Goal: Task Accomplishment & Management: Use online tool/utility

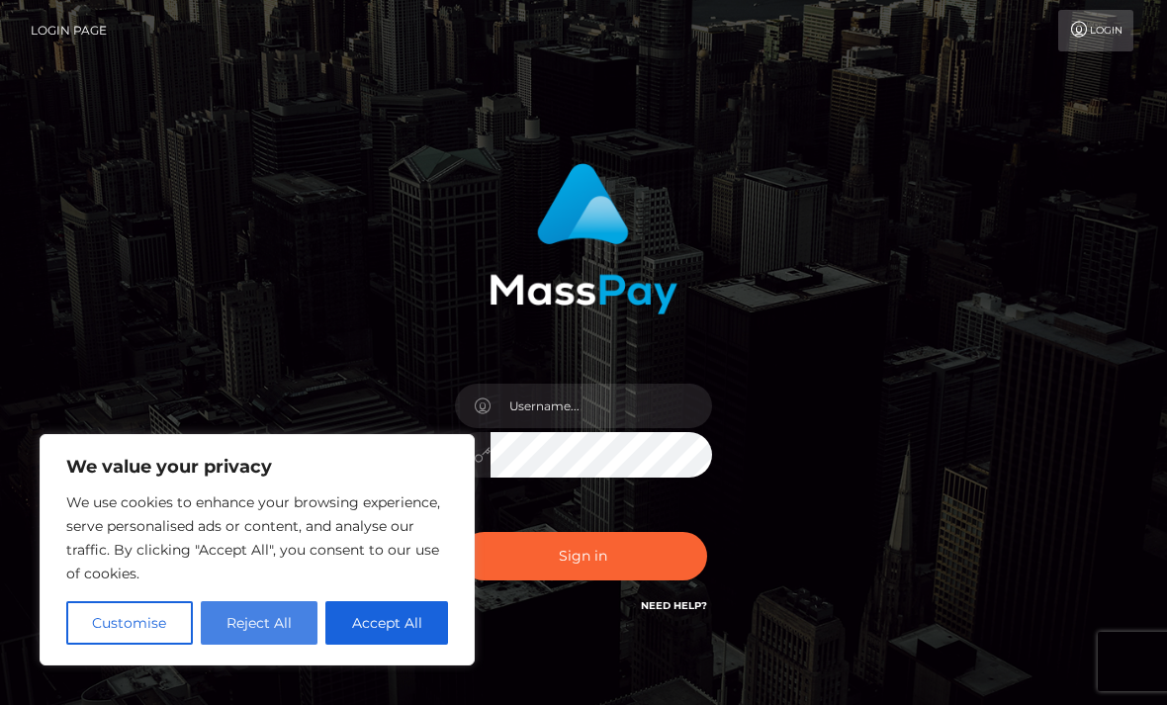
click at [258, 615] on button "Reject All" at bounding box center [260, 623] width 118 height 44
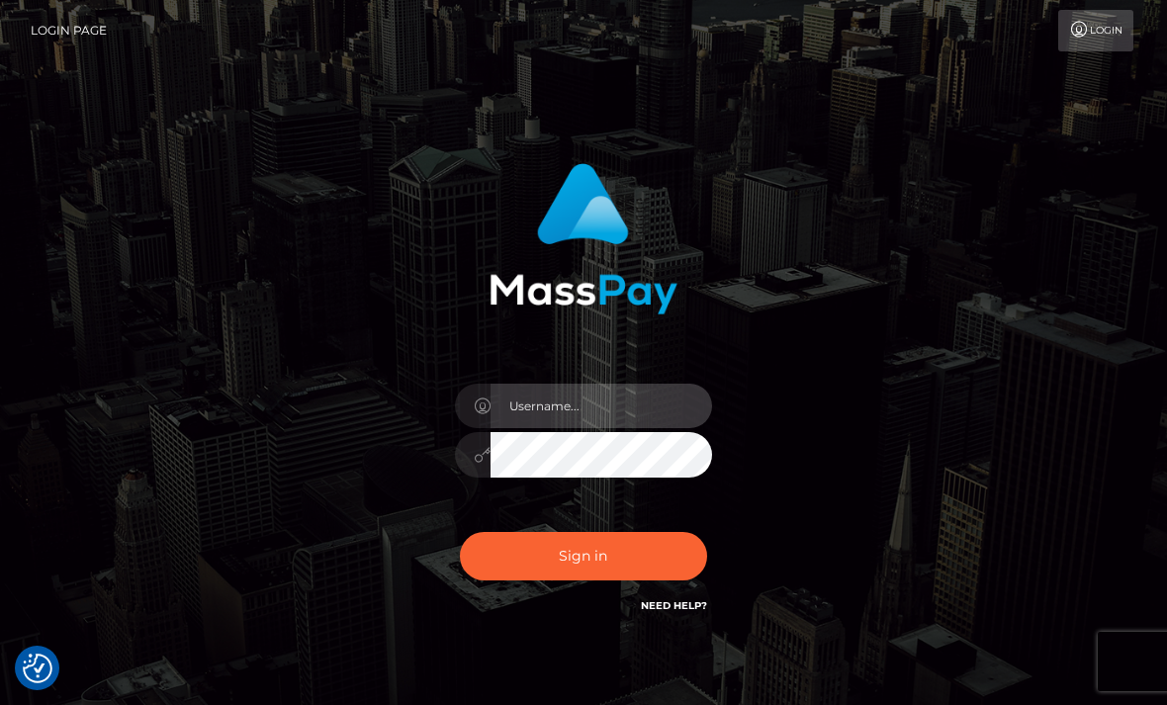
click at [539, 406] on input "text" at bounding box center [602, 406] width 222 height 45
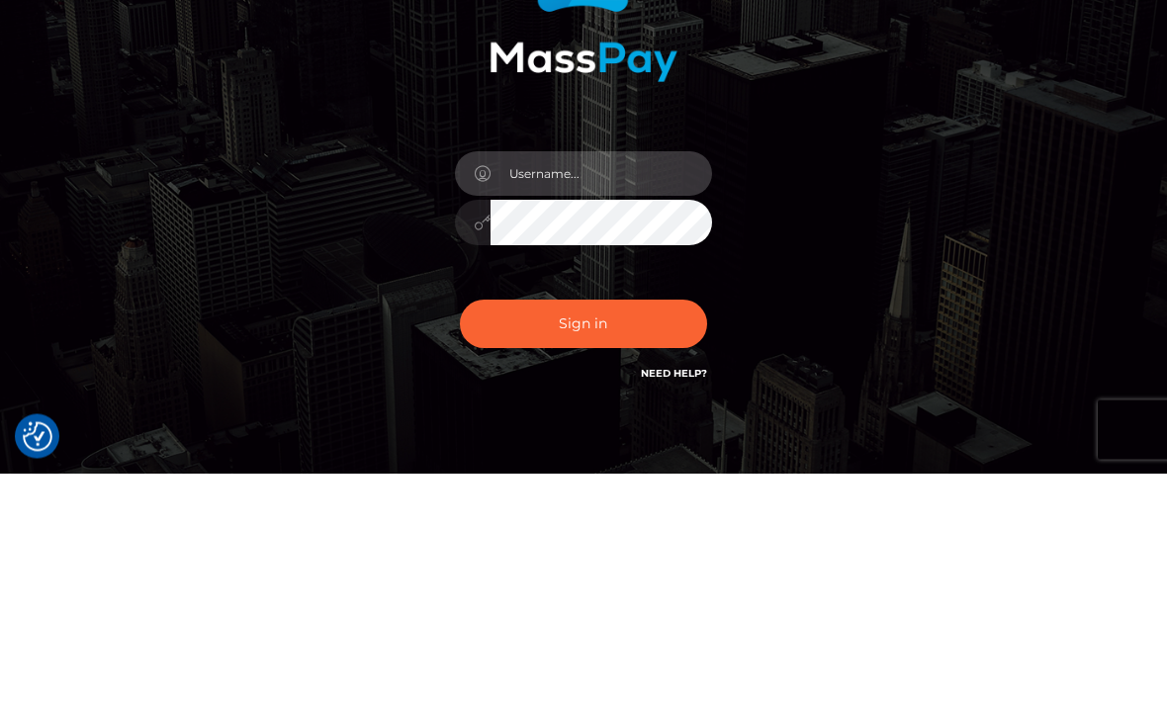
type input "choo.des.x@gmail.com"
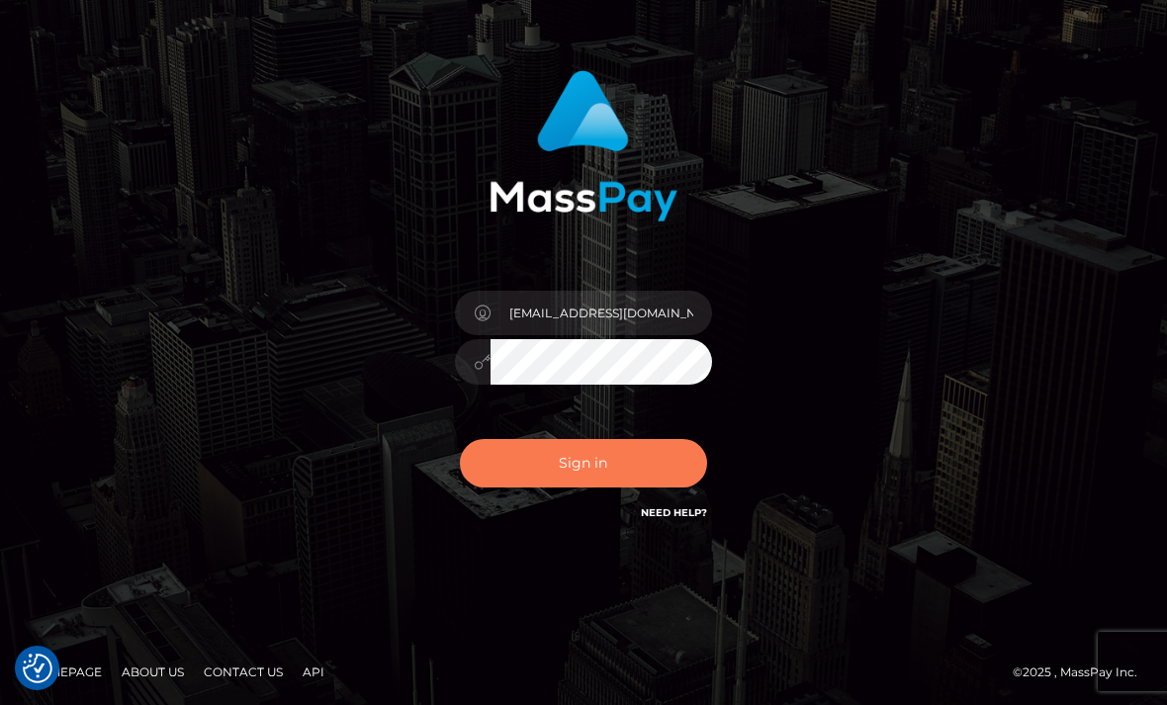
click at [599, 471] on button "Sign in" at bounding box center [583, 463] width 247 height 48
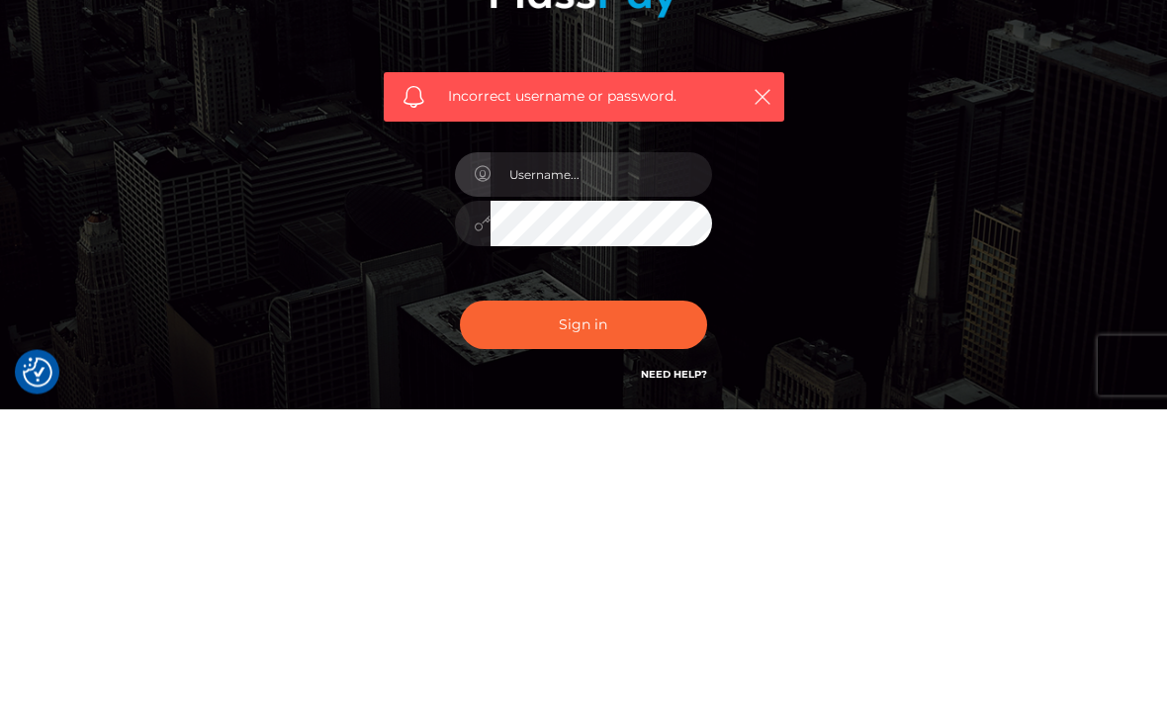
click at [676, 665] on link "Need Help?" at bounding box center [674, 671] width 66 height 13
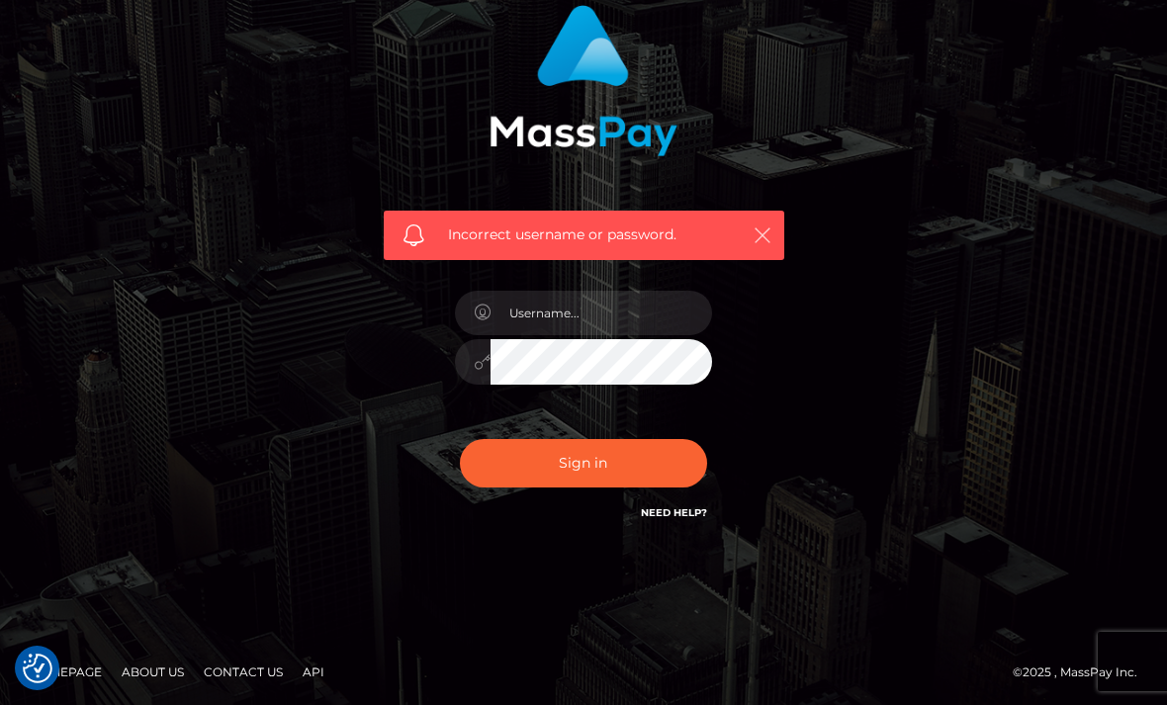
click at [761, 232] on icon "button" at bounding box center [763, 236] width 20 height 20
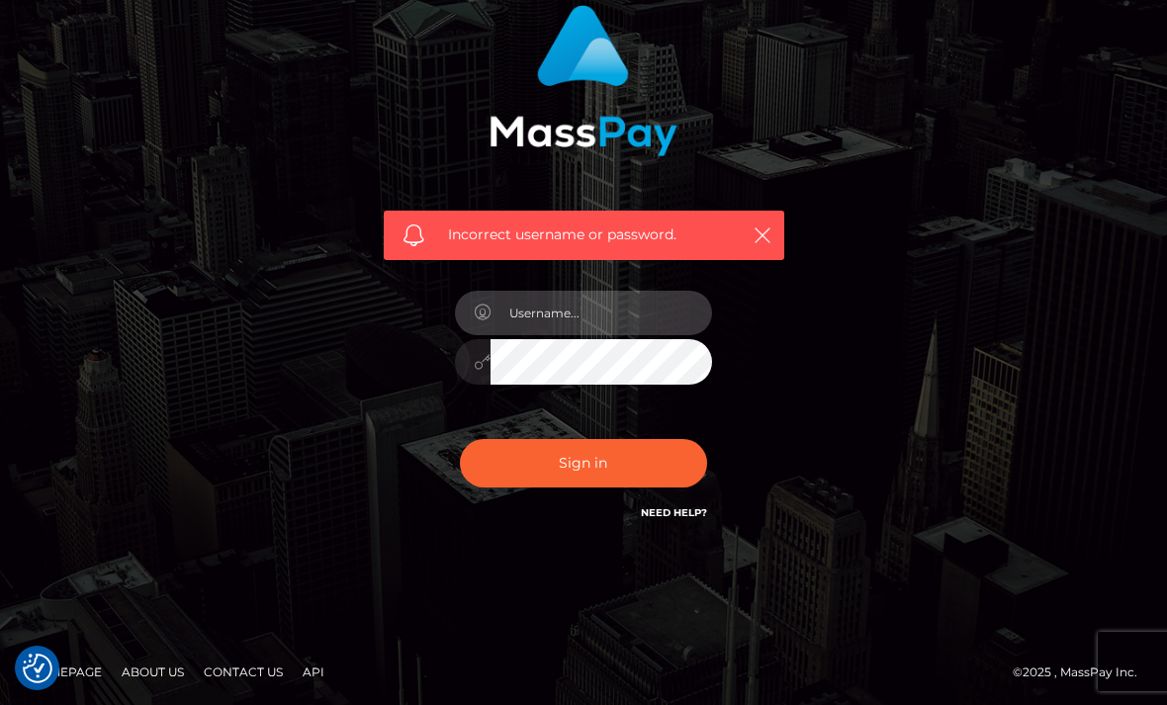
click at [588, 313] on input "text" at bounding box center [602, 313] width 222 height 45
type input "choo_des"
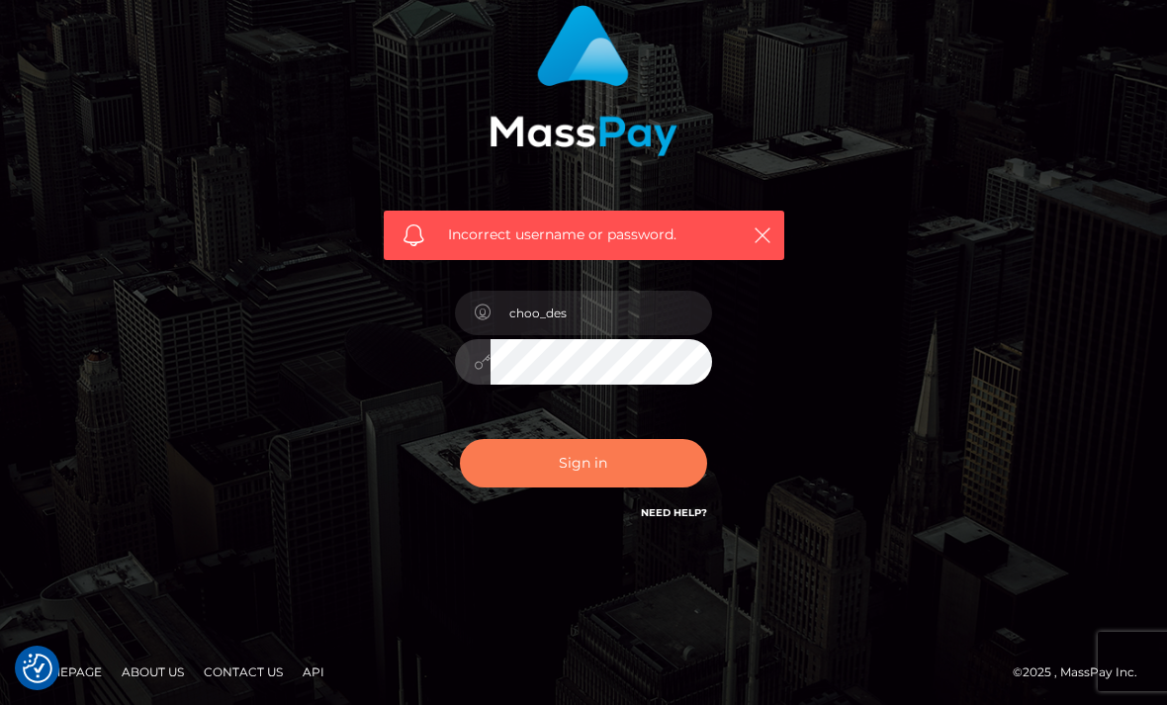
click at [634, 454] on button "Sign in" at bounding box center [583, 463] width 247 height 48
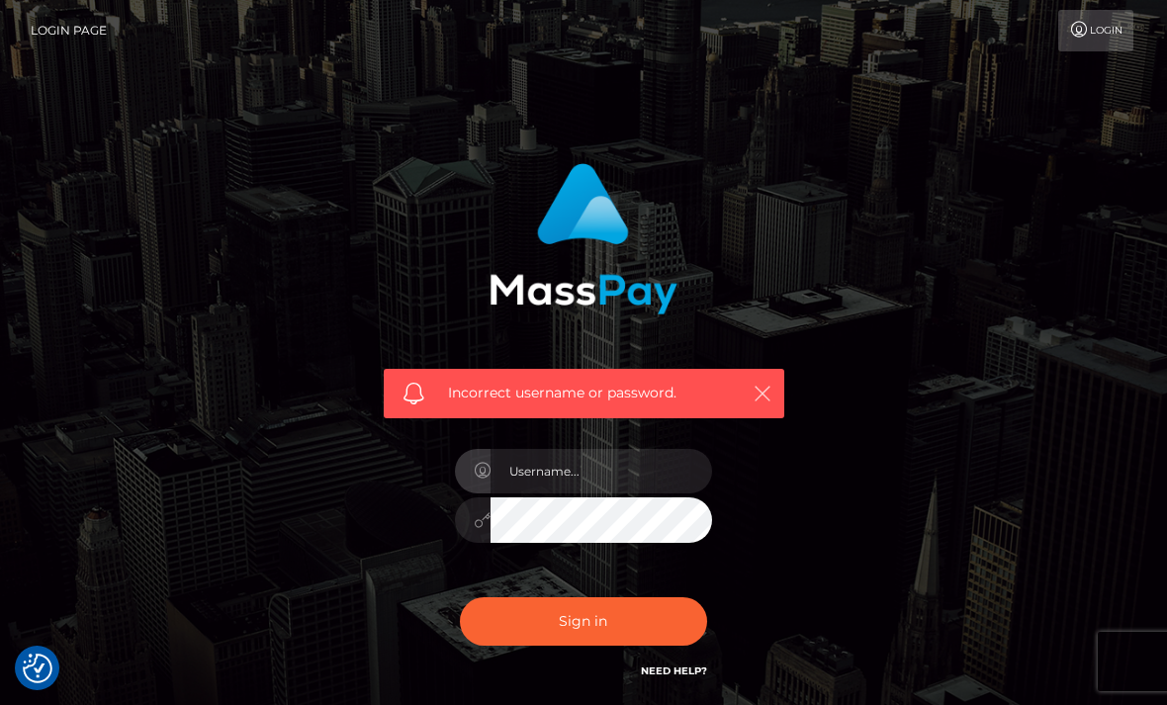
click at [755, 402] on icon "button" at bounding box center [763, 394] width 20 height 20
click at [772, 399] on icon "button" at bounding box center [763, 394] width 20 height 20
click at [768, 388] on icon "button" at bounding box center [763, 394] width 20 height 20
click at [767, 400] on icon "button" at bounding box center [763, 394] width 20 height 20
click at [771, 396] on icon "button" at bounding box center [763, 394] width 20 height 20
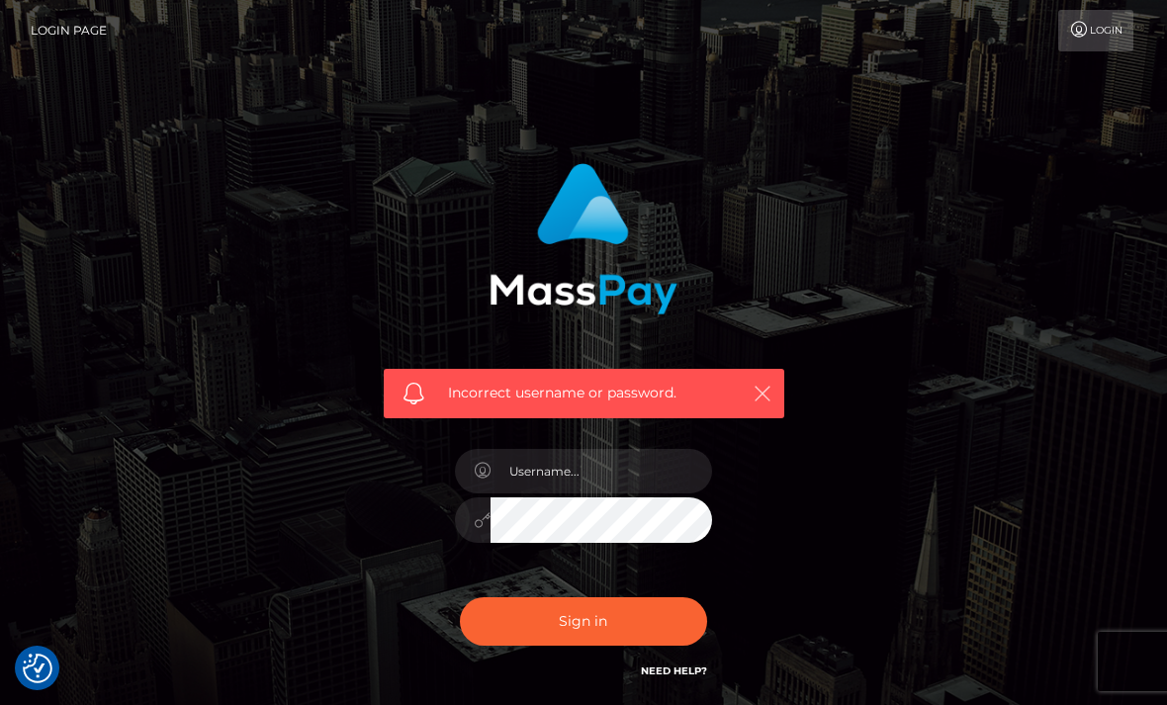
click at [772, 386] on icon "button" at bounding box center [763, 394] width 20 height 20
